Goal: Transaction & Acquisition: Subscribe to service/newsletter

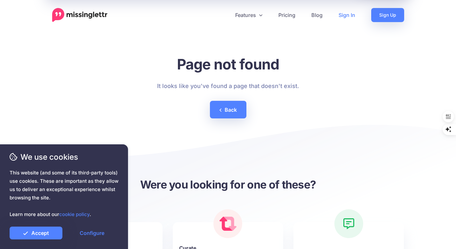
click at [345, 13] on link "Sign In" at bounding box center [346, 15] width 33 height 14
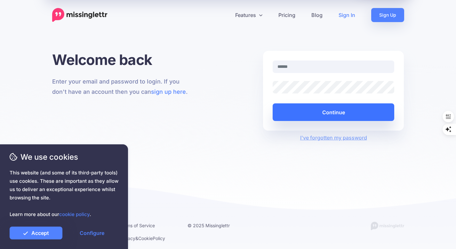
type input "**********"
click at [332, 112] on button "Continue" at bounding box center [333, 112] width 122 height 18
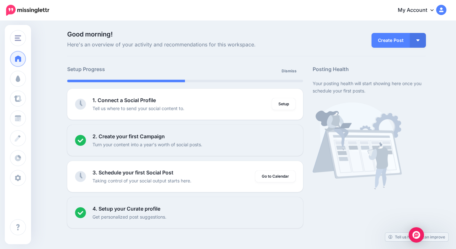
click at [434, 11] on link "My Account" at bounding box center [418, 11] width 55 height 16
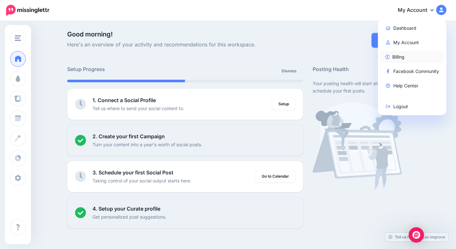
click at [404, 56] on link "Billing" at bounding box center [412, 57] width 64 height 12
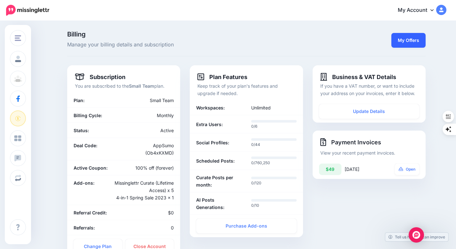
click at [419, 40] on link "My Offers" at bounding box center [408, 40] width 34 height 15
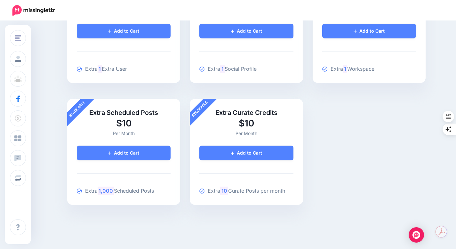
scroll to position [122, 0]
